Goal: Task Accomplishment & Management: Complete application form

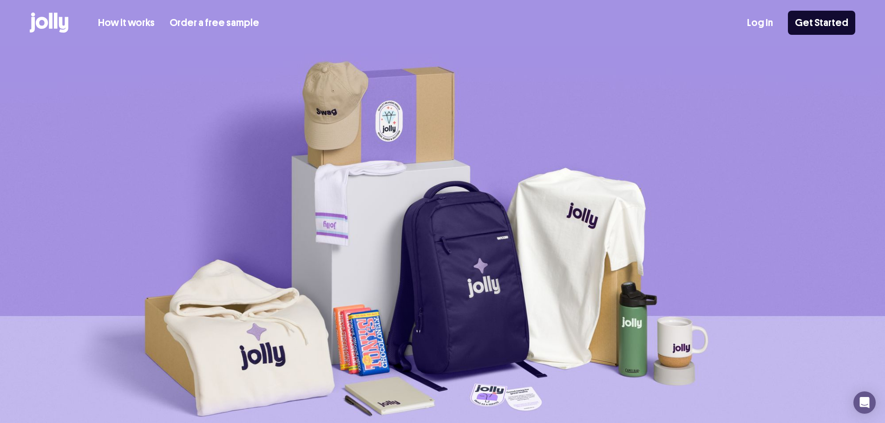
click at [752, 23] on div "How it works Order a free sample Log In Get Started" at bounding box center [442, 23] width 825 height 46
drag, startPoint x: 757, startPoint y: 20, endPoint x: 758, endPoint y: 12, distance: 8.4
click at [757, 20] on link "Log In" at bounding box center [760, 22] width 26 height 15
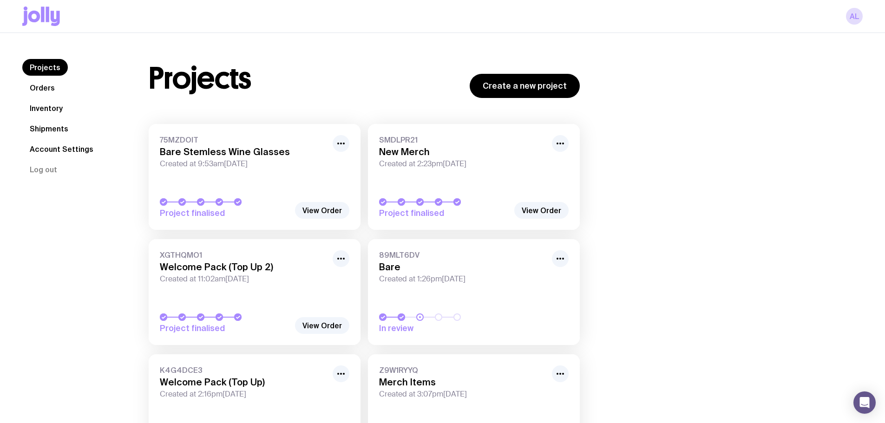
click at [43, 107] on link "Inventory" at bounding box center [46, 108] width 48 height 17
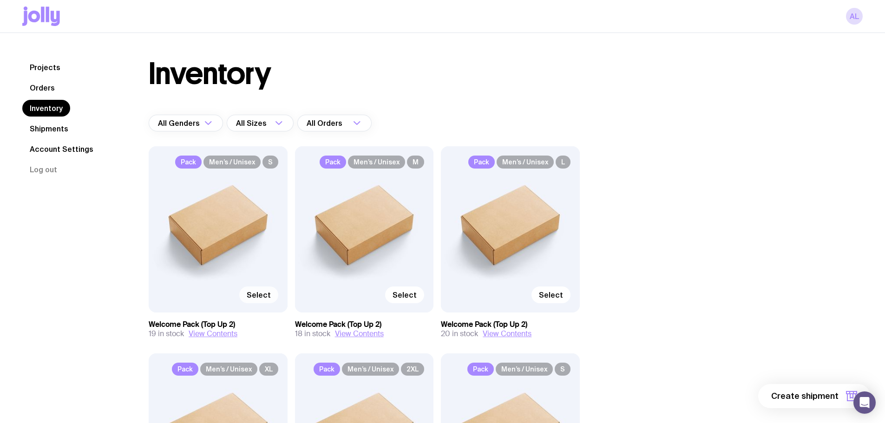
click at [260, 292] on span "Select" at bounding box center [259, 294] width 24 height 9
click at [0, 0] on input "Select" at bounding box center [0, 0] width 0 height 0
click at [828, 397] on span "1 item" at bounding box center [826, 395] width 23 height 11
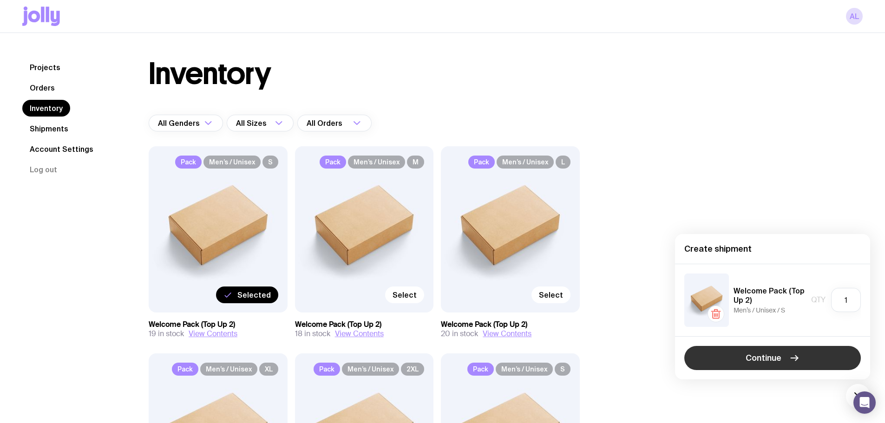
click at [776, 357] on span "Continue" at bounding box center [763, 357] width 36 height 11
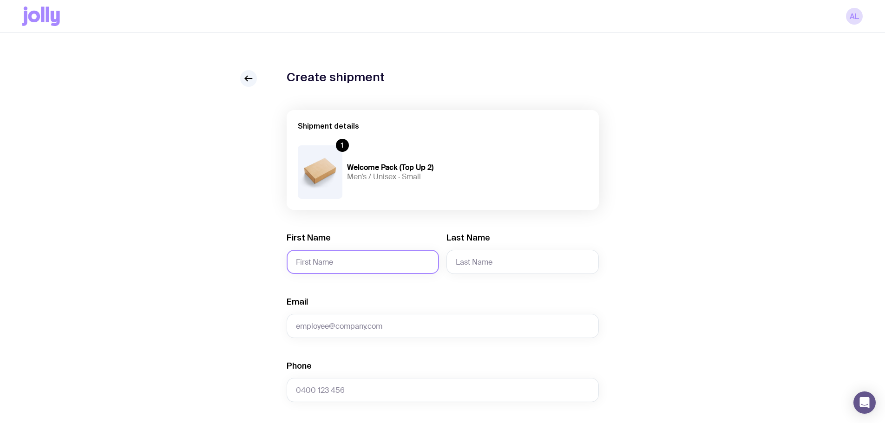
click at [305, 251] on input "First Name" at bounding box center [362, 262] width 152 height 24
type input "Georgie"
type input "Kearney"
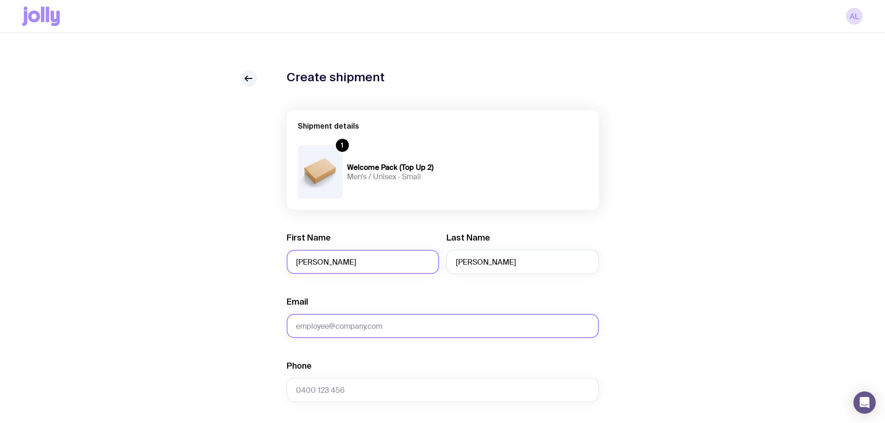
type input "k"
type input "georgie@bare.com.au"
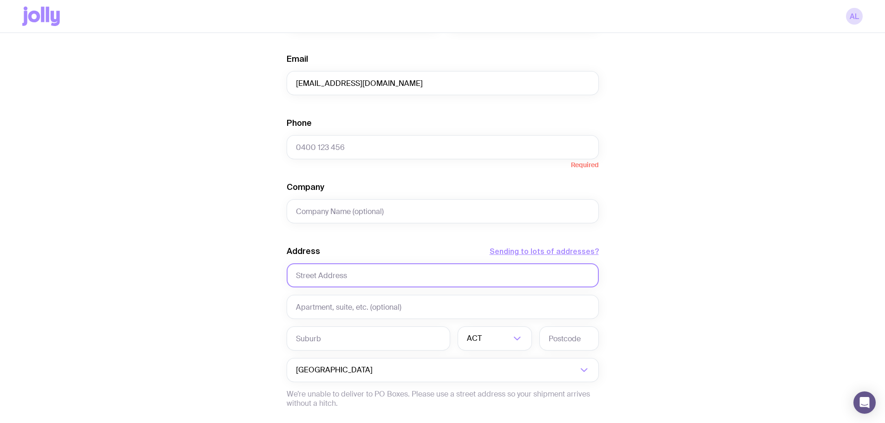
paste input "41 Marrington Circuit, Morphett Vale, SA 5162."
click at [395, 278] on input "41 Marrington Circuit, Morphett Vale, SA 5162." at bounding box center [442, 275] width 312 height 24
drag, startPoint x: 418, startPoint y: 274, endPoint x: 371, endPoint y: 276, distance: 47.4
click at [371, 276] on input "41 Marrington Circuit, Morphett Vale, SA 5162." at bounding box center [442, 275] width 312 height 24
type input "41 Marrington Circuit, Morphett Vale, SA 5162."
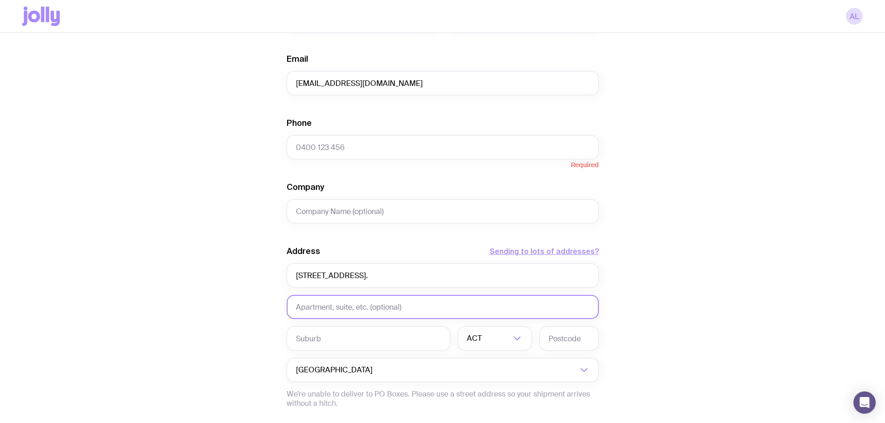
click at [364, 307] on input "text" at bounding box center [442, 307] width 312 height 24
paste input "Morphett Vale"
type input "Morphett Vale"
click at [377, 335] on input "text" at bounding box center [367, 338] width 163 height 24
paste input "Morphett Vale"
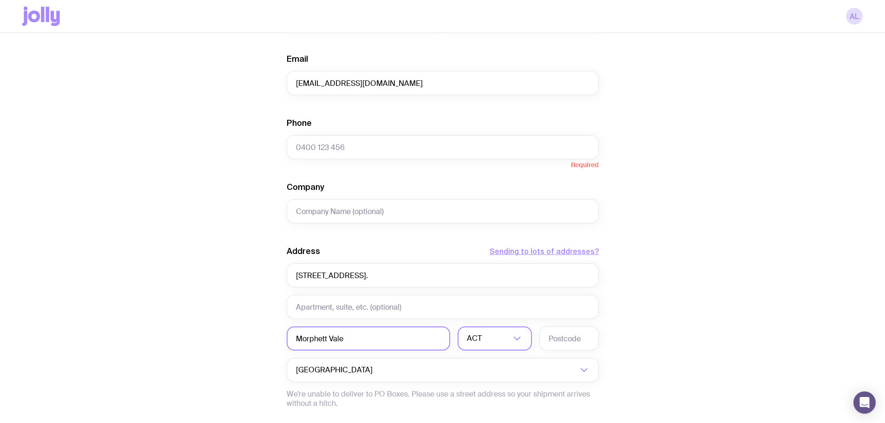
type input "Morphett Vale"
click at [488, 338] on input "Search for option" at bounding box center [489, 338] width 44 height 24
click at [494, 372] on li "SA" at bounding box center [494, 368] width 73 height 20
click at [550, 339] on input "text" at bounding box center [568, 338] width 59 height 24
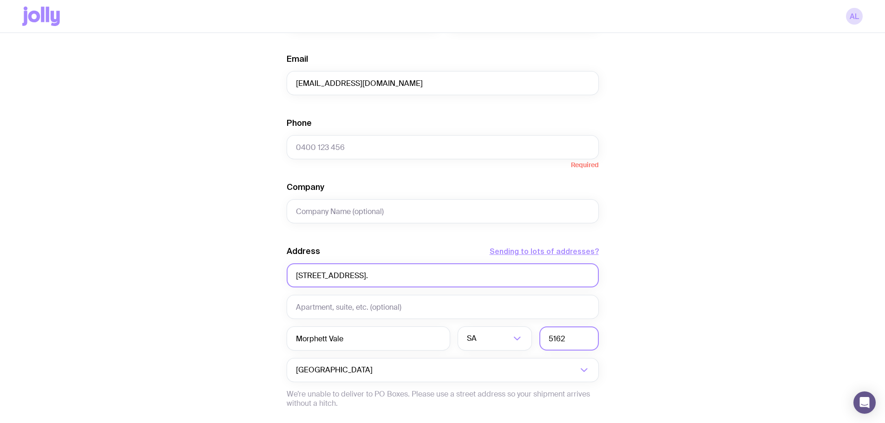
type input "5162"
drag, startPoint x: 466, startPoint y: 275, endPoint x: 367, endPoint y: 279, distance: 99.0
click at [367, 279] on input "41 Marrington Circuit, Morphett Vale, SA 5162." at bounding box center [442, 275] width 312 height 24
type input "41 Marrington Circuit"
click at [238, 278] on div "Create shipment Shipment details 1 Welcome Pack (Top Up 2) Men’s / Unisex · Sma…" at bounding box center [442, 180] width 840 height 706
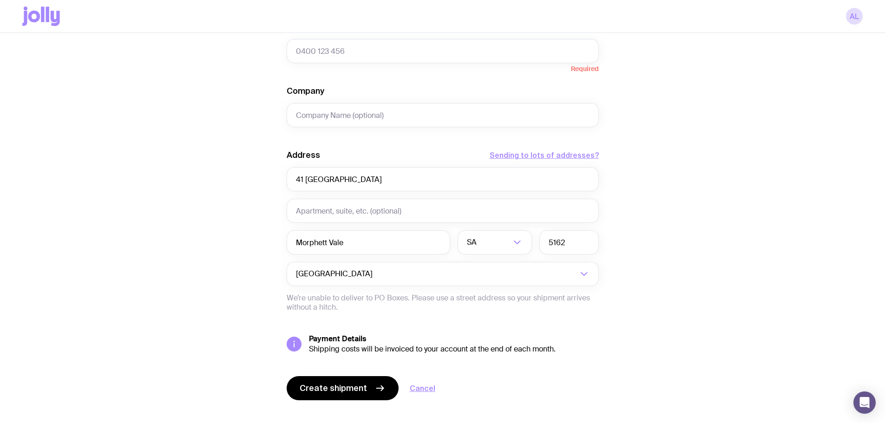
scroll to position [353, 0]
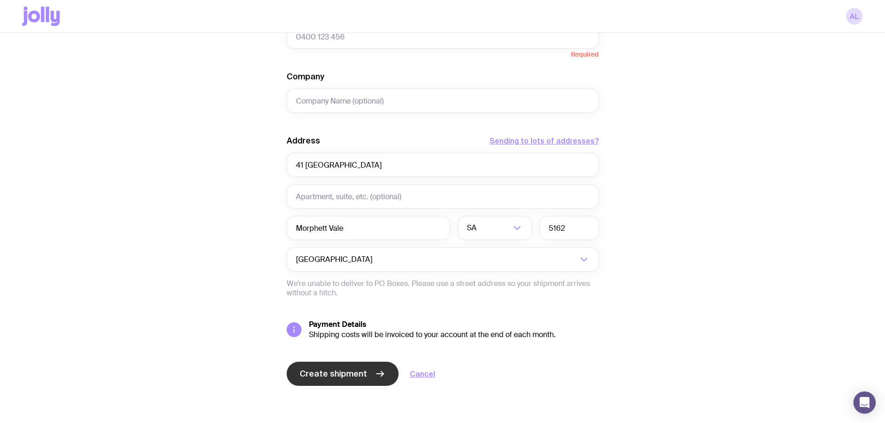
click at [350, 376] on span "Create shipment" at bounding box center [332, 373] width 67 height 11
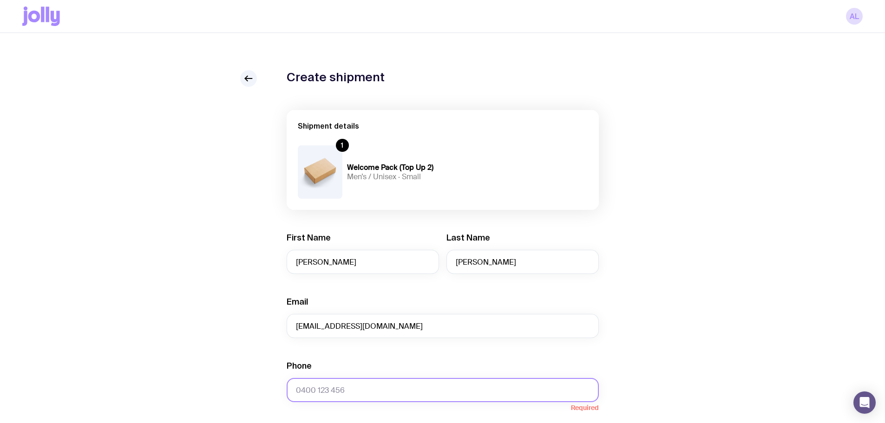
scroll to position [155, 0]
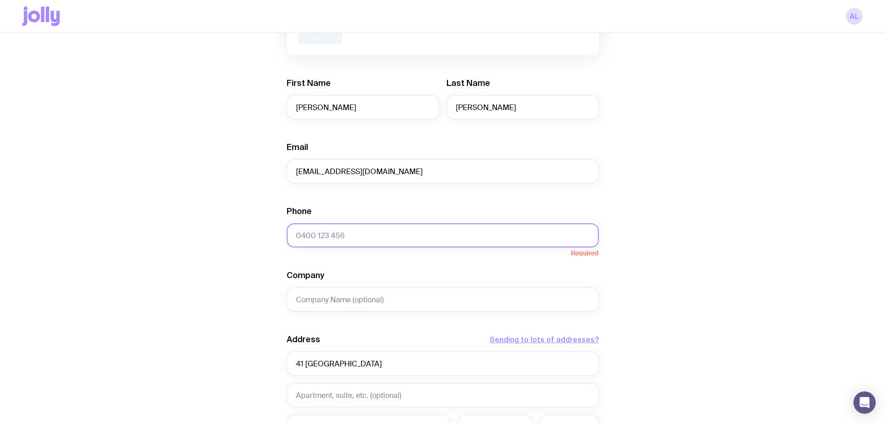
click at [316, 232] on input "Phone" at bounding box center [442, 235] width 312 height 24
paste input "413343048"
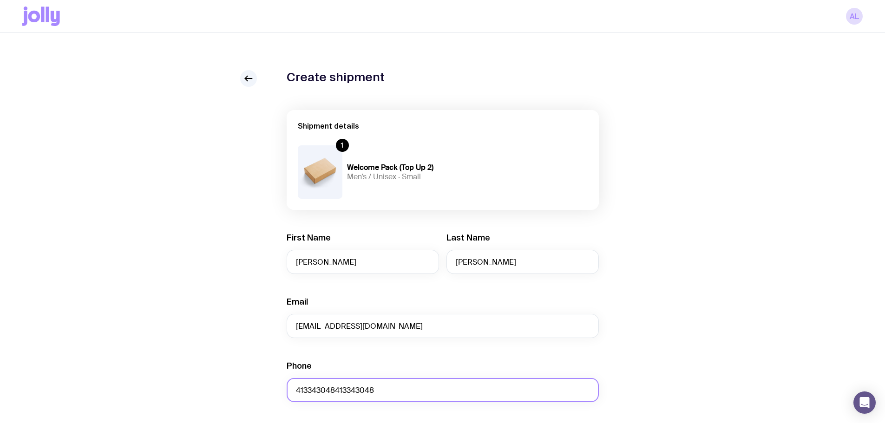
paste input "text"
click at [293, 391] on input "413343048" at bounding box center [442, 390] width 312 height 24
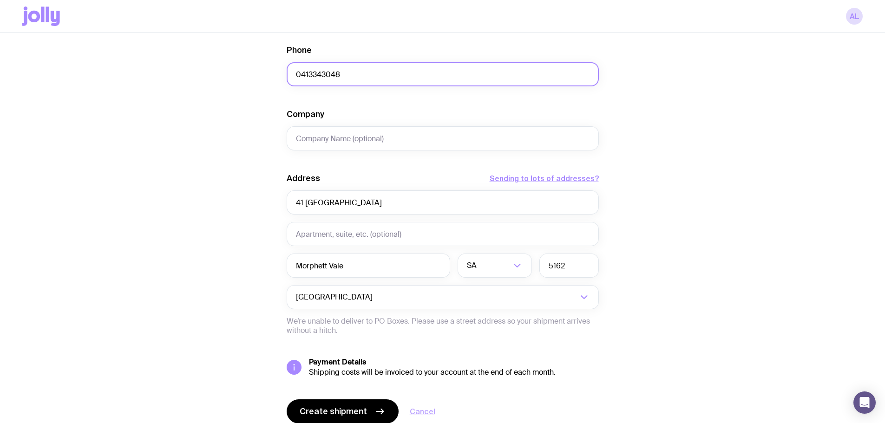
scroll to position [353, 0]
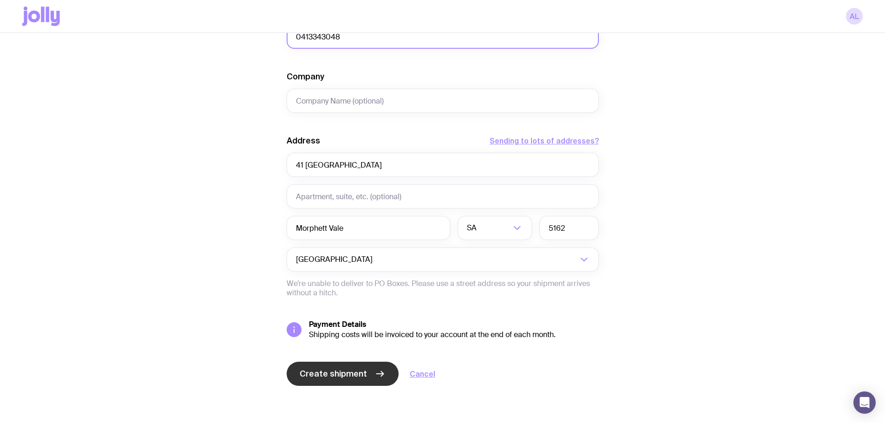
type input "0413343048"
click at [347, 377] on span "Create shipment" at bounding box center [332, 373] width 67 height 11
